Goal: Task Accomplishment & Management: Use online tool/utility

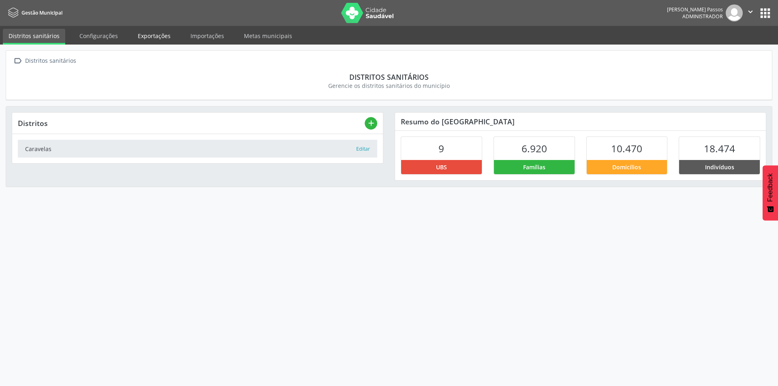
click at [164, 40] on link "Exportações" at bounding box center [154, 36] width 44 height 14
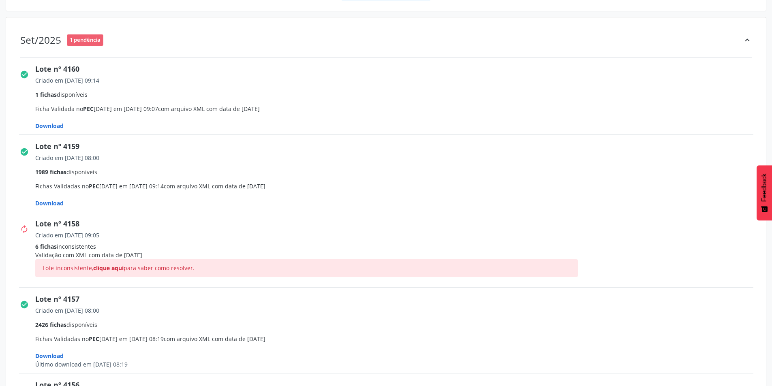
scroll to position [122, 0]
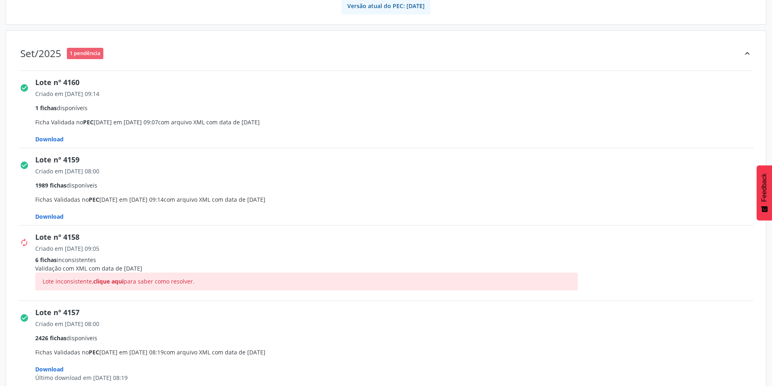
click at [52, 142] on span "Download" at bounding box center [49, 139] width 28 height 8
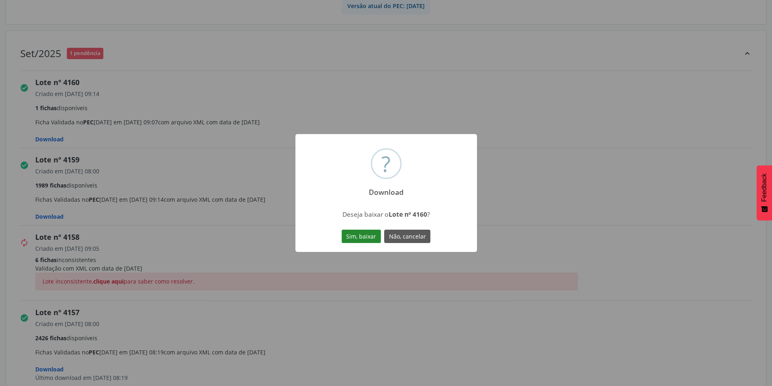
click at [365, 232] on button "Sim, baixar" at bounding box center [361, 237] width 39 height 14
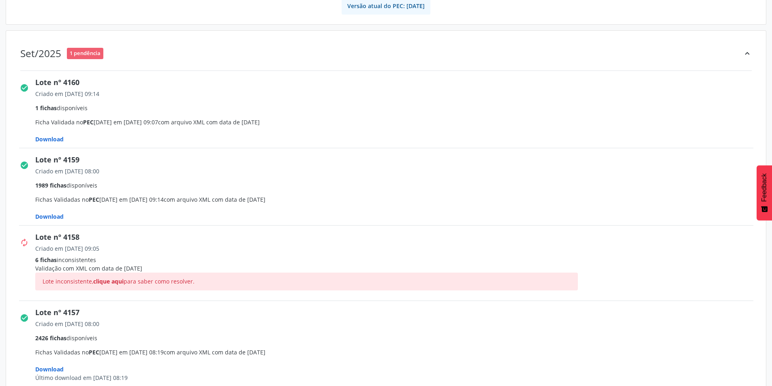
click at [49, 218] on span "Download" at bounding box center [49, 217] width 28 height 8
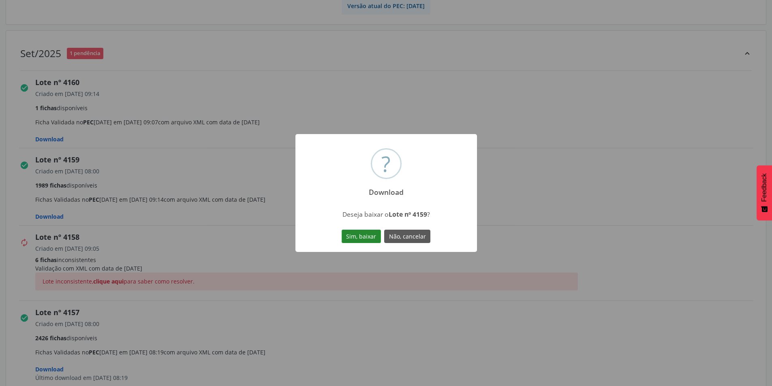
click at [361, 235] on button "Sim, baixar" at bounding box center [361, 237] width 39 height 14
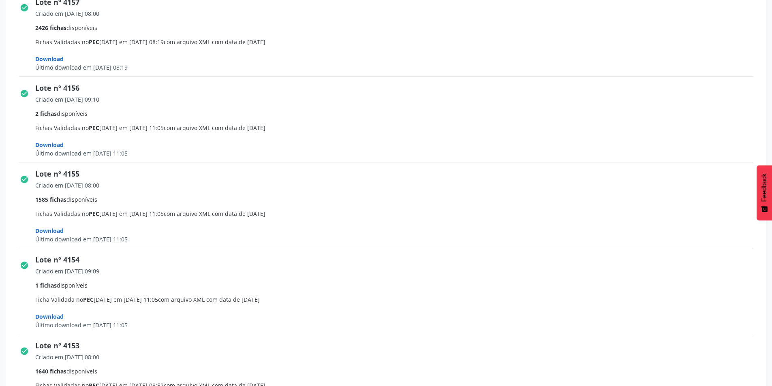
scroll to position [446, 0]
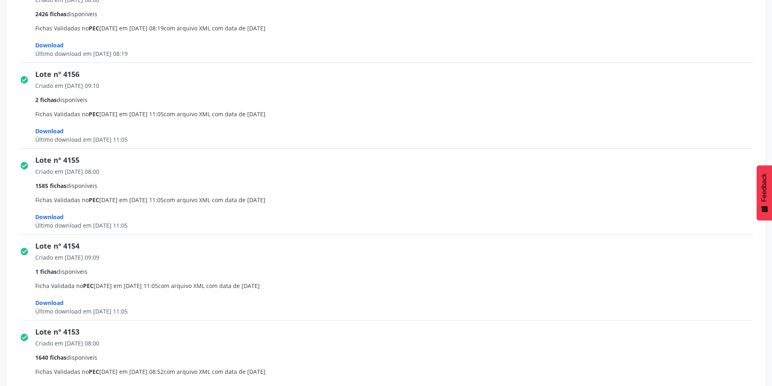
click at [322, 175] on div "Criado em [DATE] 08:00" at bounding box center [397, 171] width 724 height 9
click at [352, 225] on span "Criado em [DATE] 08:00 1585 fichas disponíveis Fichas Validadas no PEC [DATE] e…" at bounding box center [397, 198] width 724 height 62
click at [381, 249] on div "Lote nº 4154" at bounding box center [397, 246] width 724 height 11
click at [767, 175] on span "Feedback" at bounding box center [763, 187] width 7 height 28
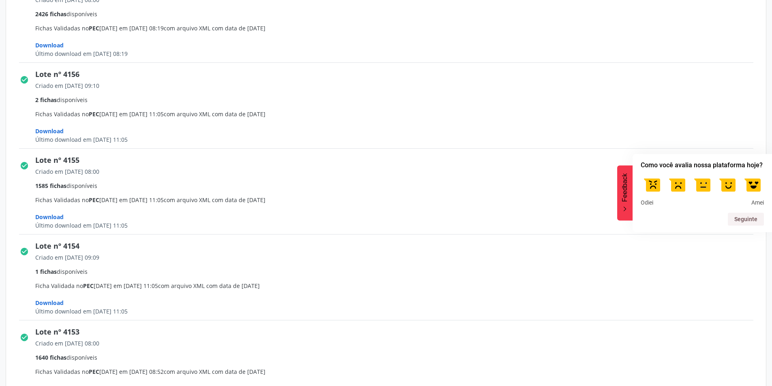
click at [764, 175] on div at bounding box center [702, 184] width 123 height 23
click at [680, 59] on div "Criado em [DATE] 08:00 2426 fichas disponíveis Fichas Validadas no PEC [DATE] e…" at bounding box center [397, 27] width 724 height 66
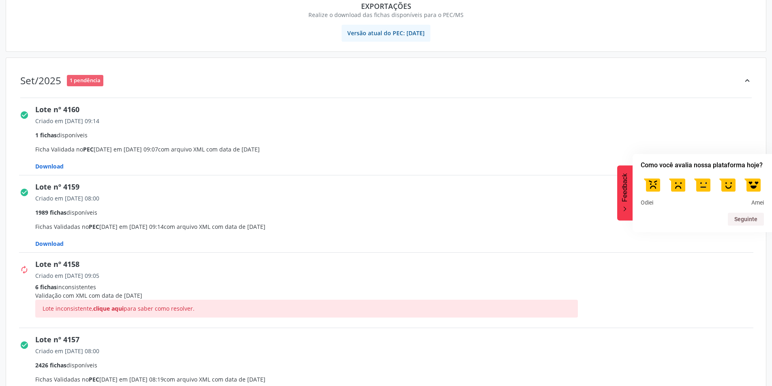
scroll to position [81, 0]
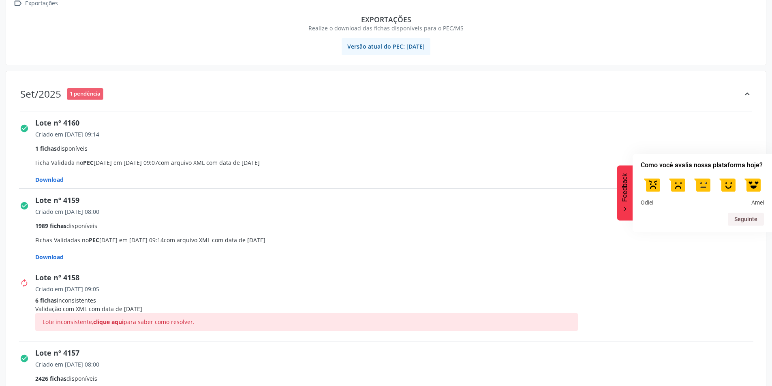
click at [56, 180] on span "Download" at bounding box center [49, 180] width 28 height 8
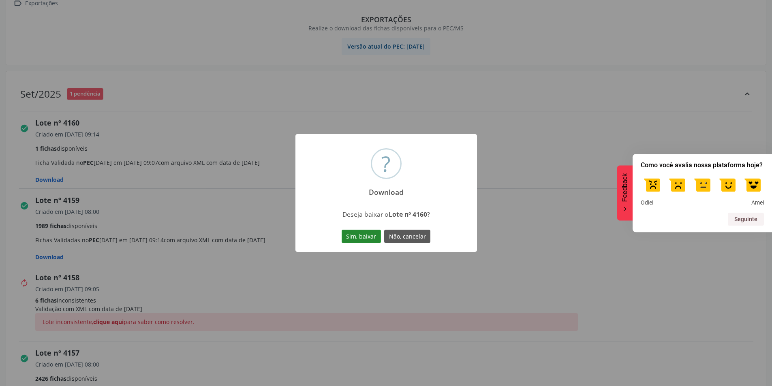
click at [366, 236] on button "Sim, baixar" at bounding box center [361, 237] width 39 height 14
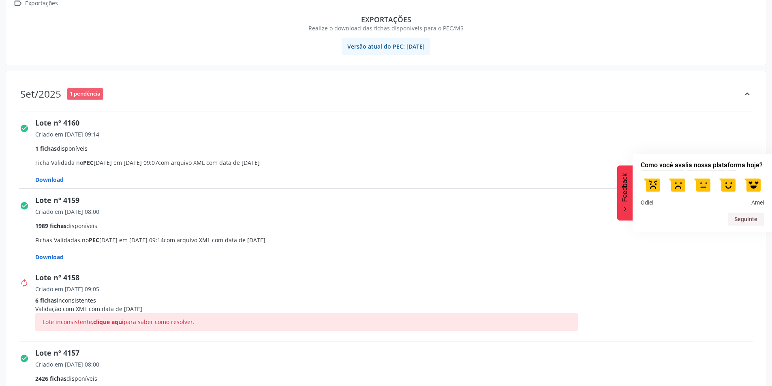
click at [56, 255] on span "Download" at bounding box center [49, 257] width 28 height 8
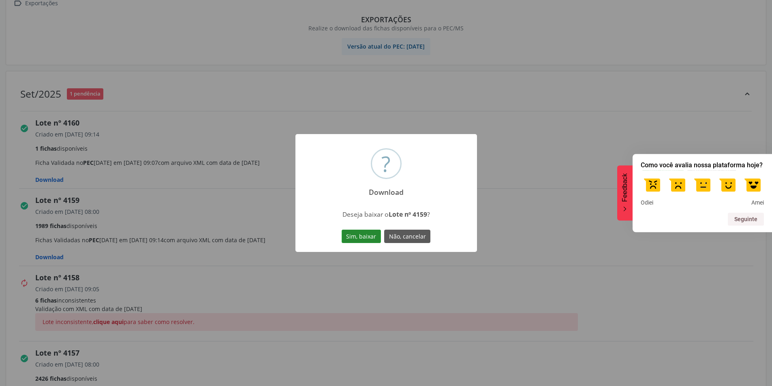
click at [363, 237] on button "Sim, baixar" at bounding box center [361, 237] width 39 height 14
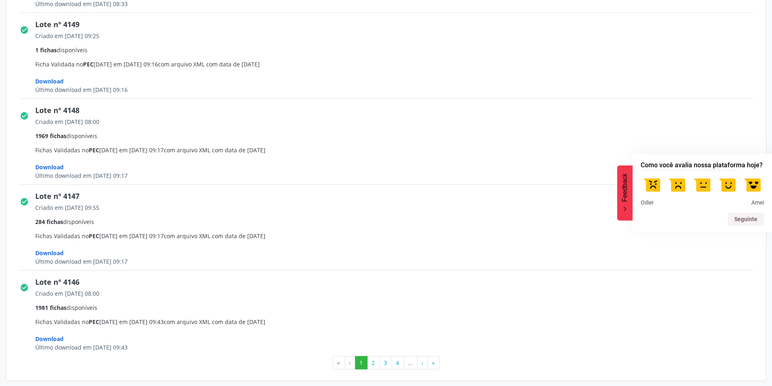
scroll to position [1126, 0]
click at [373, 359] on button "2" at bounding box center [373, 362] width 13 height 14
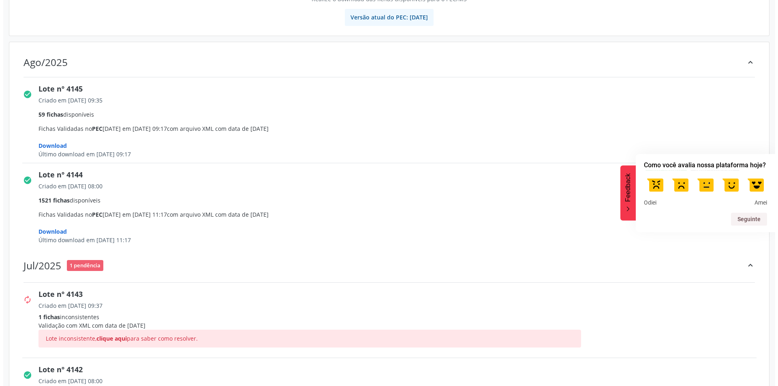
scroll to position [0, 0]
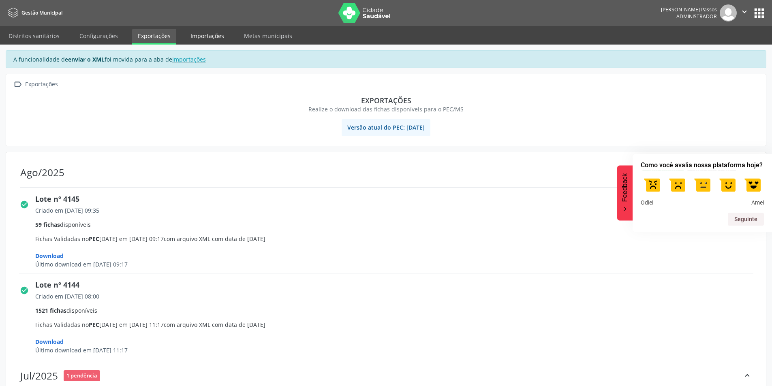
click at [214, 31] on link "Importações" at bounding box center [207, 36] width 45 height 14
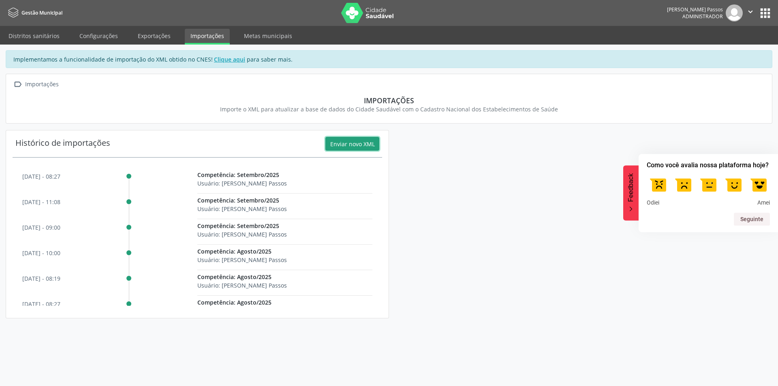
click at [364, 141] on button "Enviar novo XML" at bounding box center [352, 144] width 54 height 14
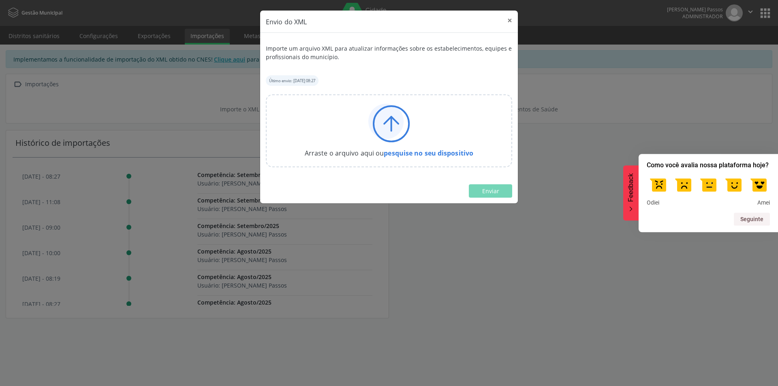
click at [395, 126] on icon at bounding box center [385, 121] width 35 height 35
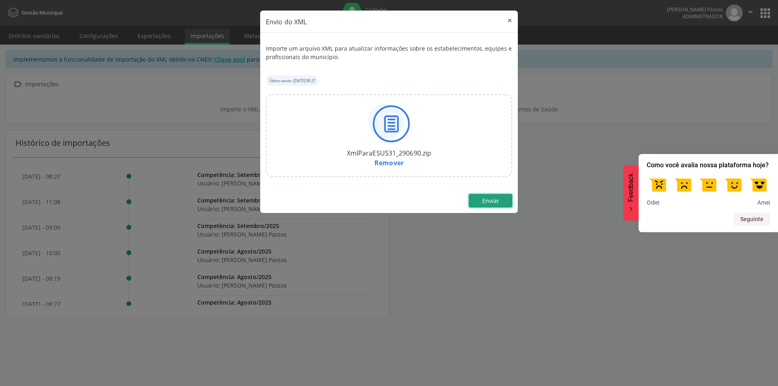
click at [490, 203] on span "Enviar" at bounding box center [490, 201] width 17 height 8
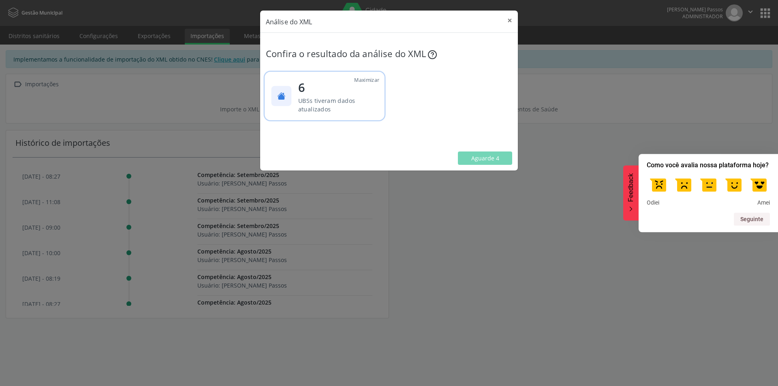
click at [348, 92] on span "6" at bounding box center [336, 86] width 77 height 17
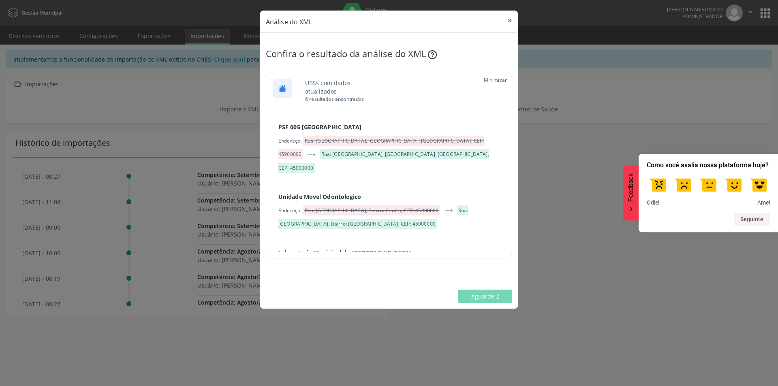
scroll to position [269, 0]
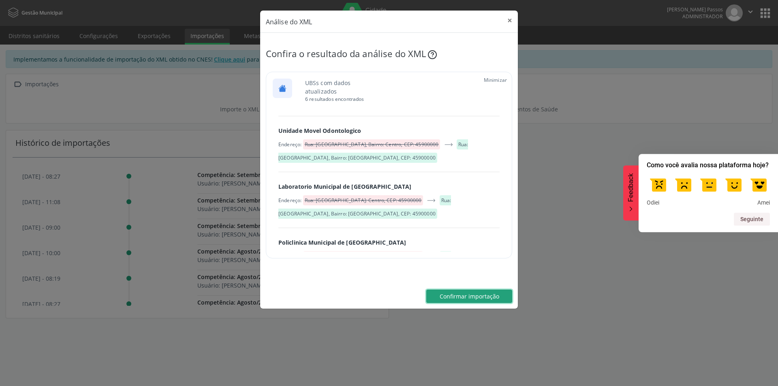
click at [481, 294] on span "Confirmar importação" at bounding box center [470, 297] width 60 height 8
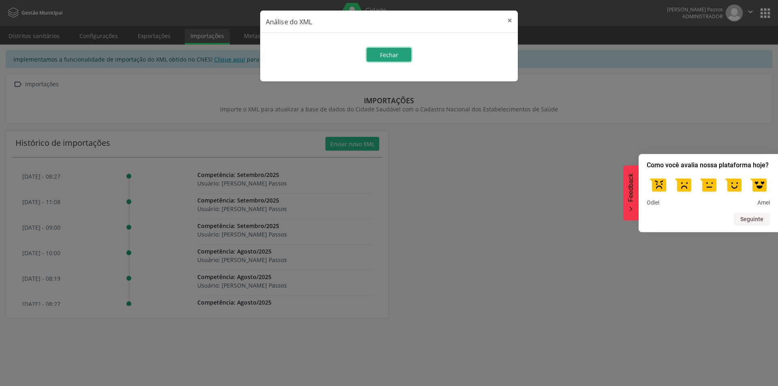
click at [400, 51] on button "Fechar" at bounding box center [389, 55] width 45 height 14
